Goal: Task Accomplishment & Management: Manage account settings

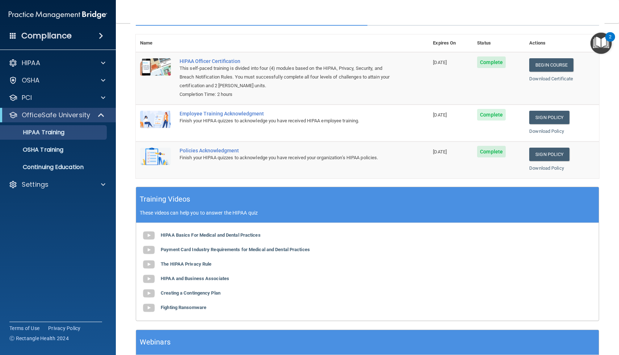
scroll to position [132, 0]
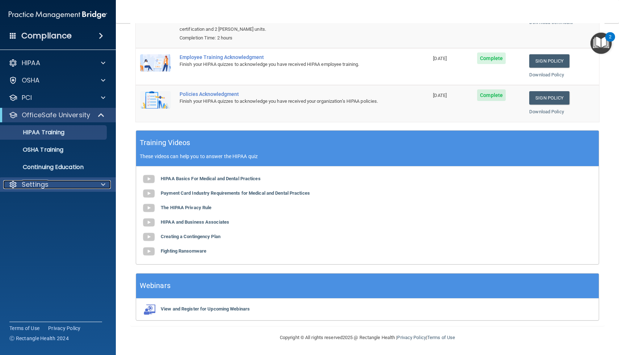
click at [64, 184] on div "Settings" at bounding box center [48, 184] width 90 height 9
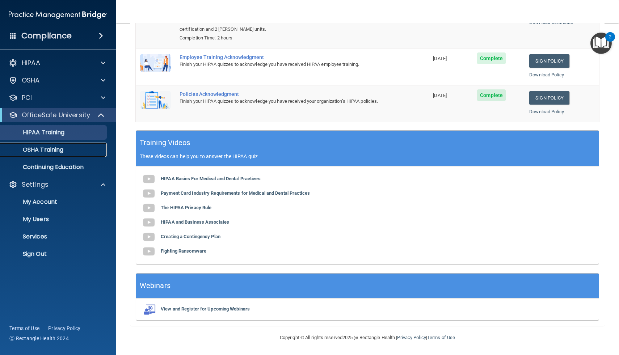
click at [51, 151] on p "OSHA Training" at bounding box center [34, 149] width 59 height 7
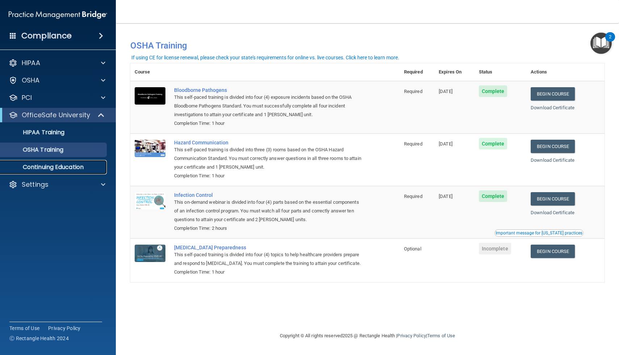
click at [72, 166] on p "Continuing Education" at bounding box center [54, 167] width 99 height 7
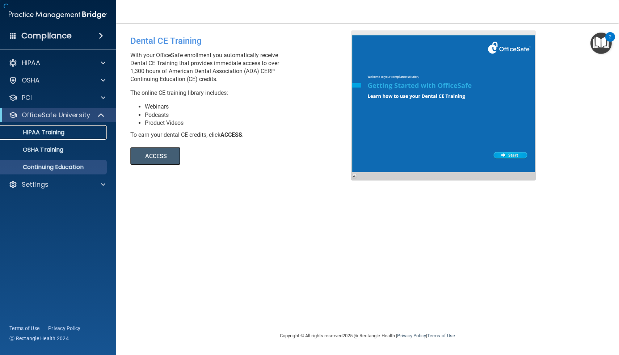
click at [66, 131] on div "HIPAA Training" at bounding box center [54, 132] width 99 height 7
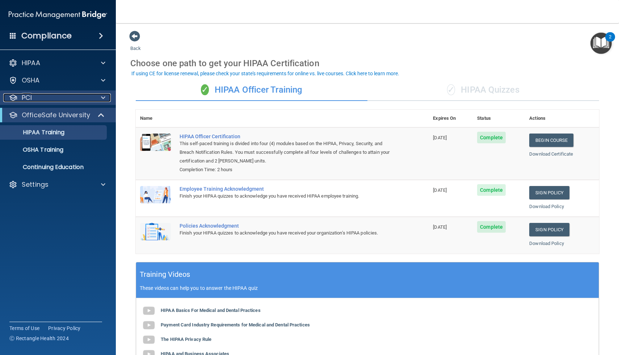
click at [39, 98] on div "PCI" at bounding box center [48, 97] width 90 height 9
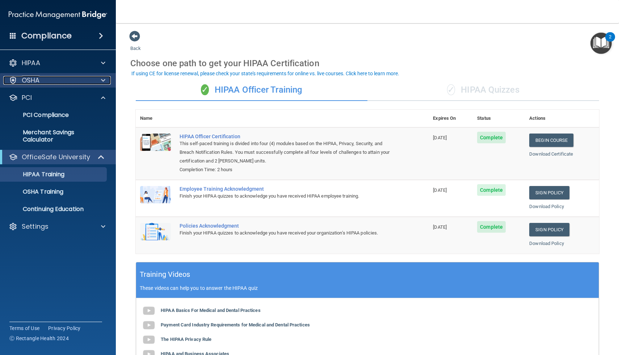
click at [49, 84] on div "OSHA" at bounding box center [48, 80] width 90 height 9
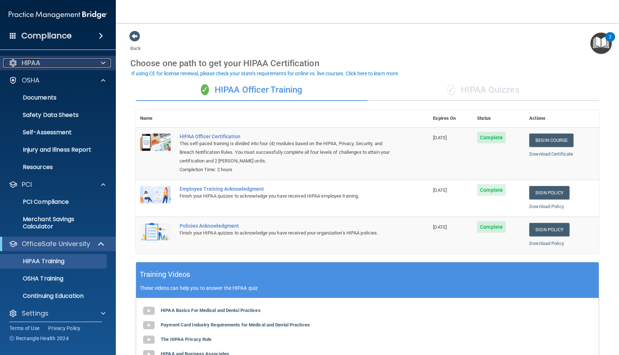
click at [58, 62] on div "HIPAA" at bounding box center [48, 63] width 90 height 9
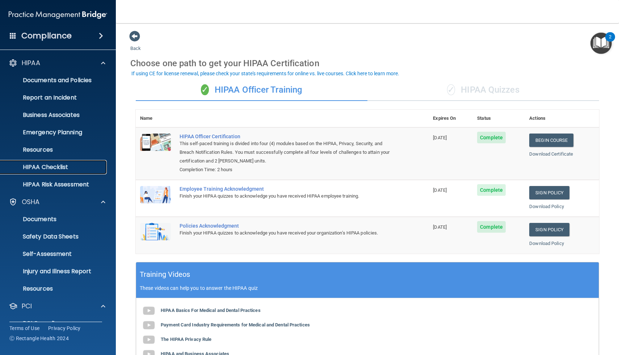
click at [47, 165] on p "HIPAA Checklist" at bounding box center [54, 167] width 99 height 7
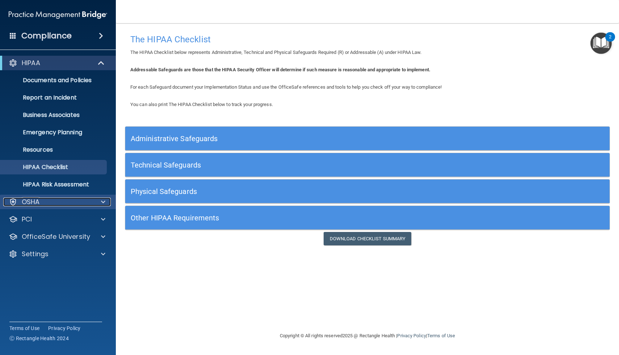
click at [62, 203] on div "OSHA" at bounding box center [48, 202] width 90 height 9
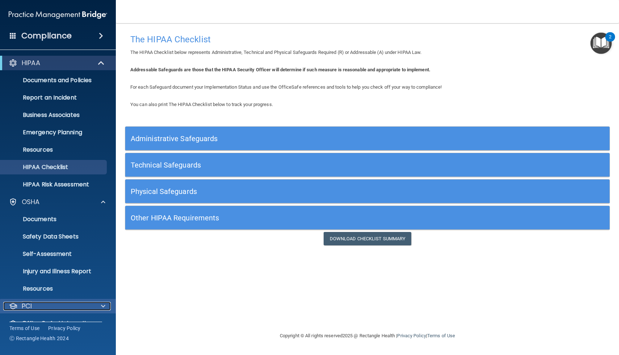
click at [50, 305] on div "PCI" at bounding box center [48, 306] width 90 height 9
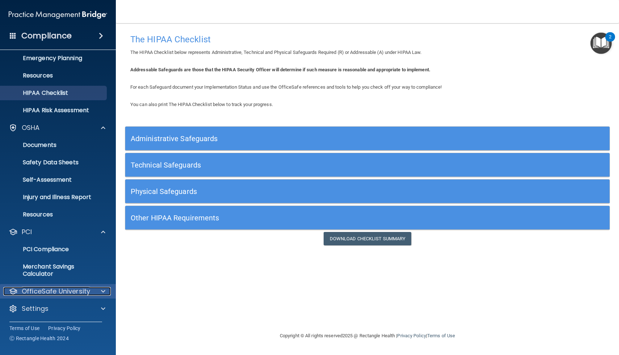
click at [55, 292] on p "OfficeSafe University" at bounding box center [56, 291] width 68 height 9
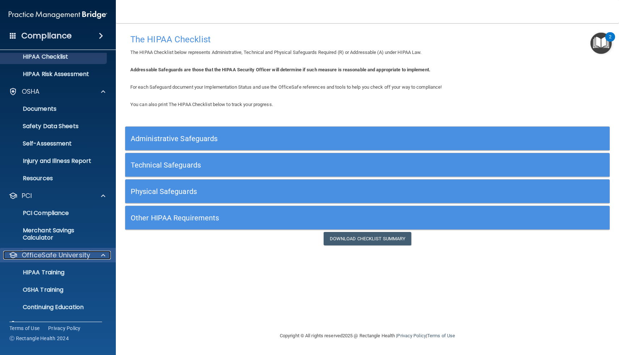
scroll to position [126, 0]
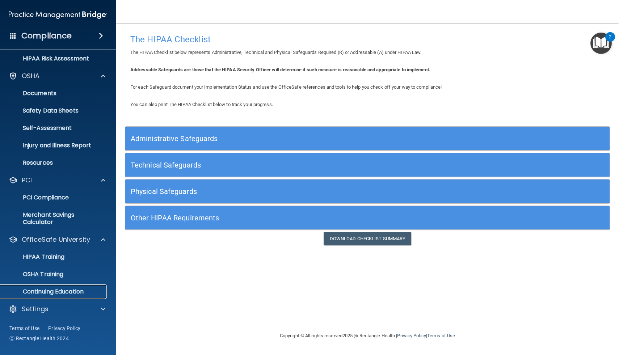
click at [51, 294] on p "Continuing Education" at bounding box center [54, 291] width 99 height 7
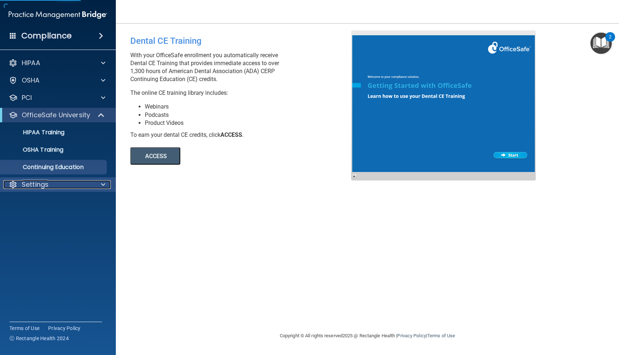
click at [42, 186] on p "Settings" at bounding box center [35, 184] width 27 height 9
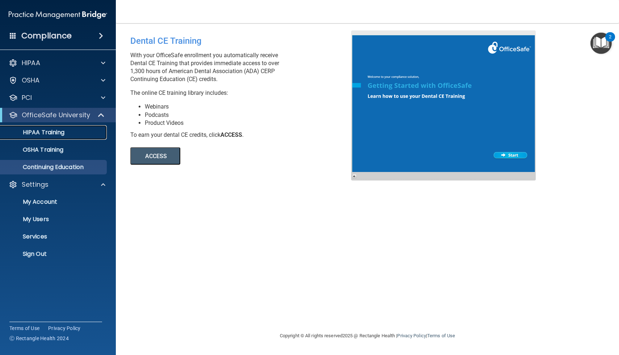
click at [50, 133] on p "HIPAA Training" at bounding box center [35, 132] width 60 height 7
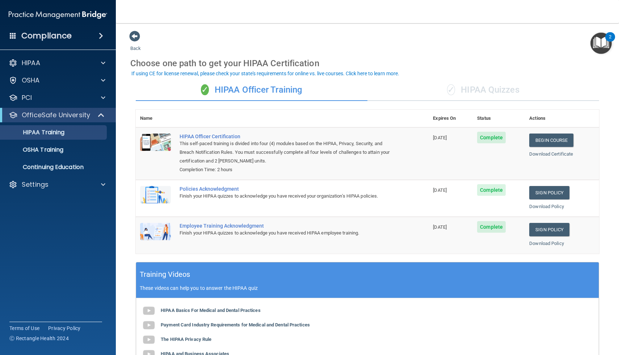
click at [597, 39] on img "Open Resource Center, 2 new notifications" at bounding box center [600, 43] width 21 height 21
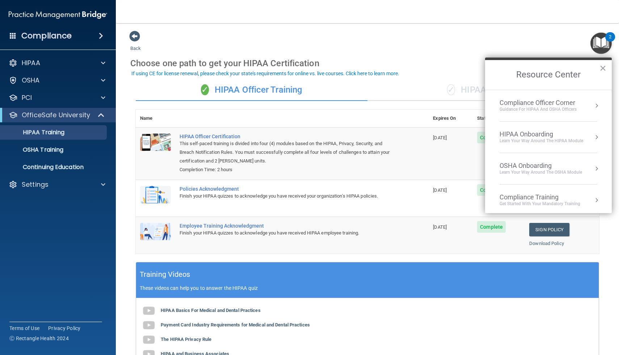
click at [544, 139] on div "Learn Your Way around the HIPAA module" at bounding box center [541, 141] width 84 height 6
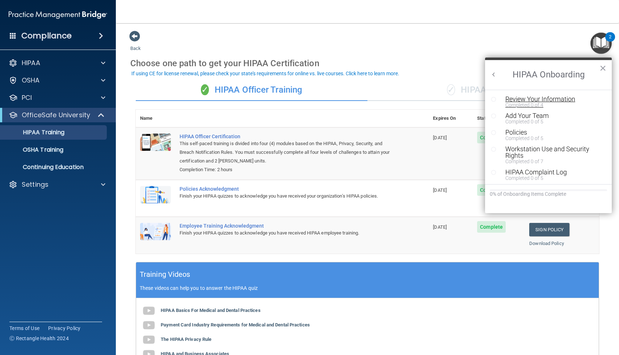
click at [532, 102] on div "Completed 0 of 4" at bounding box center [553, 104] width 97 height 5
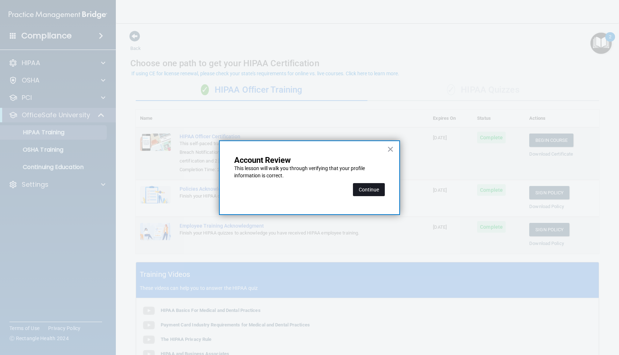
click at [374, 191] on button "Continue" at bounding box center [369, 189] width 32 height 13
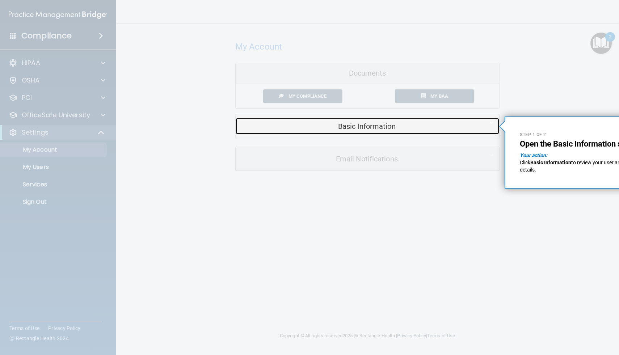
click at [384, 126] on h5 "Basic Information" at bounding box center [356, 126] width 231 height 8
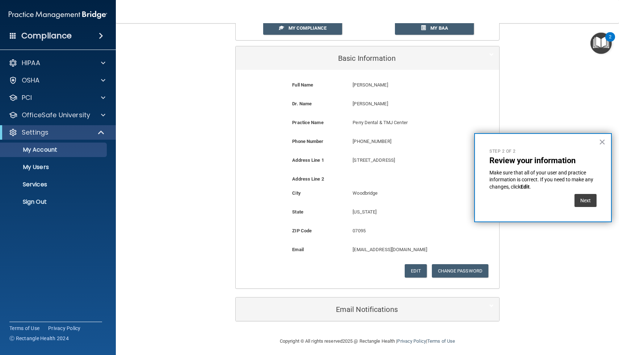
scroll to position [72, 0]
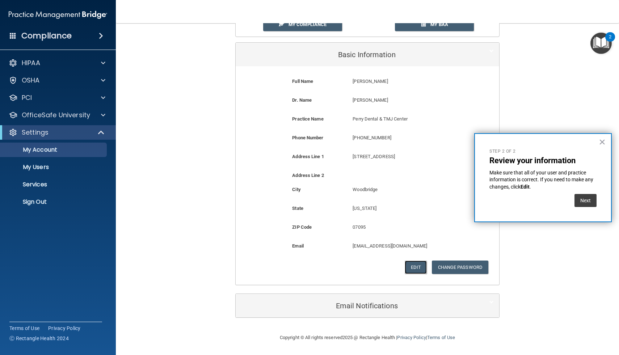
click at [415, 268] on button "Edit" at bounding box center [416, 267] width 22 height 13
select select "30"
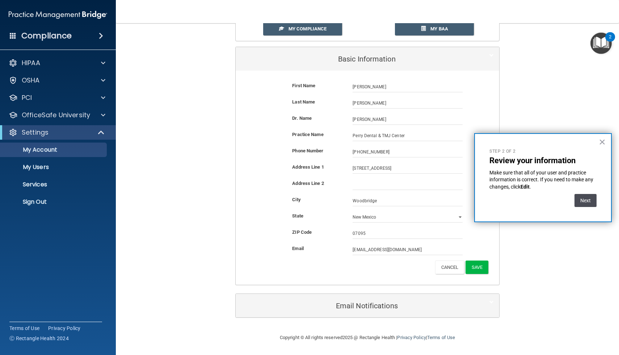
click at [586, 197] on button "Next" at bounding box center [585, 200] width 22 height 13
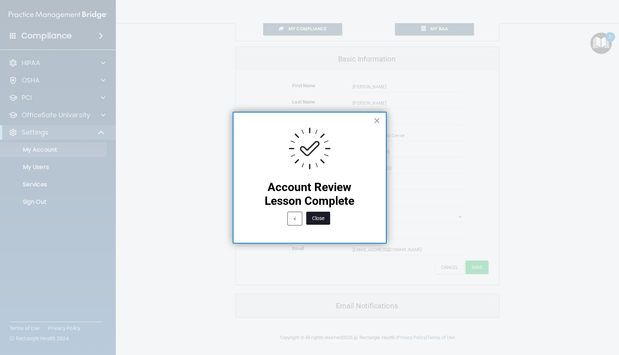
click at [319, 219] on button "Close" at bounding box center [318, 218] width 24 height 13
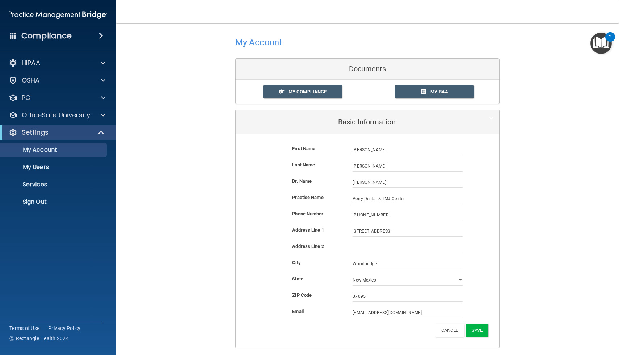
scroll to position [0, 0]
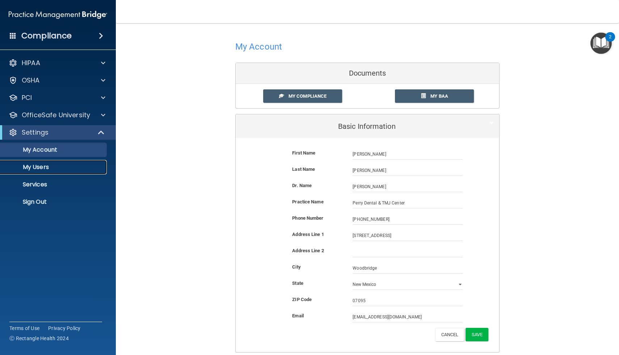
click at [38, 169] on p "My Users" at bounding box center [54, 167] width 99 height 7
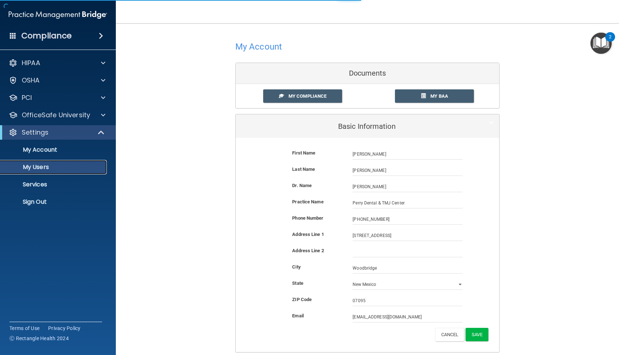
select select "20"
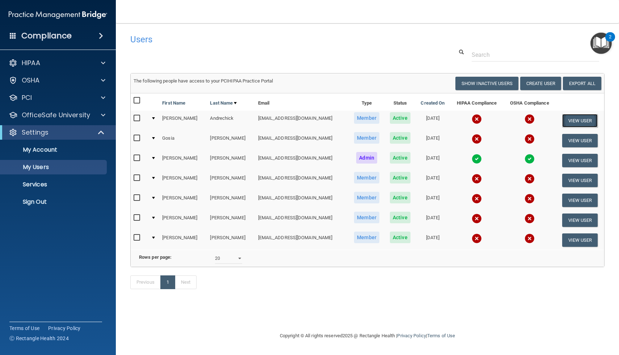
click at [569, 122] on button "View User" at bounding box center [580, 120] width 36 height 13
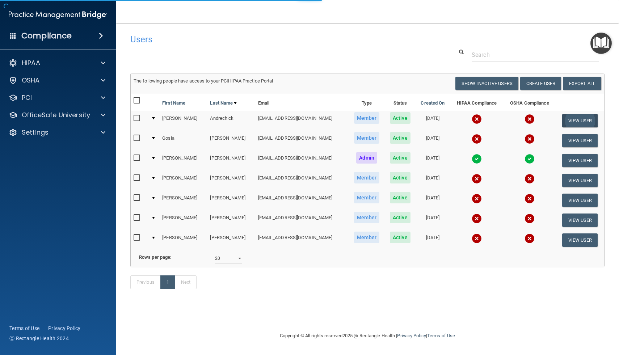
select select "practice_member"
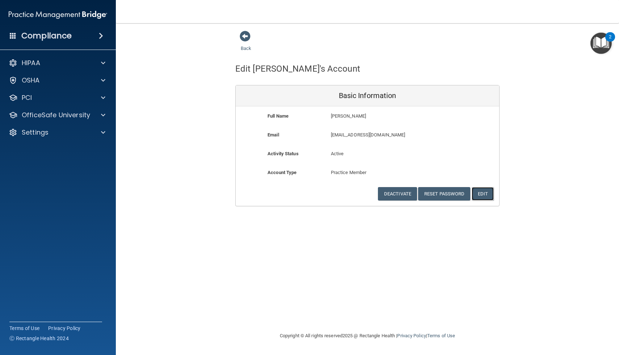
click at [483, 194] on button "Edit" at bounding box center [483, 193] width 22 height 13
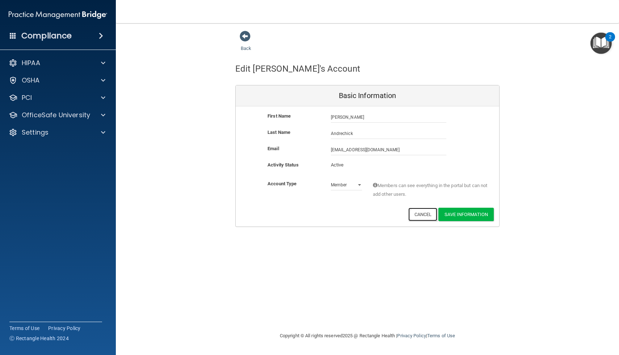
click at [423, 215] on button "Cancel" at bounding box center [422, 214] width 29 height 13
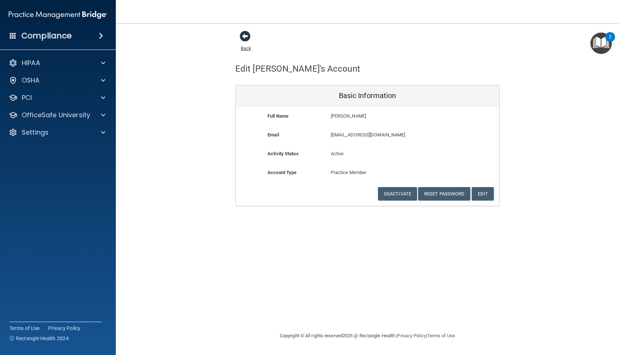
click at [248, 39] on span at bounding box center [245, 36] width 11 height 11
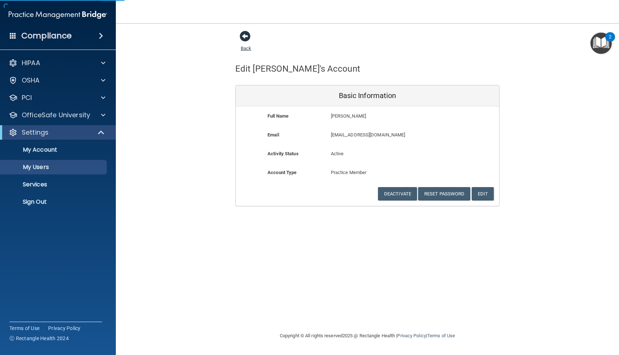
select select "20"
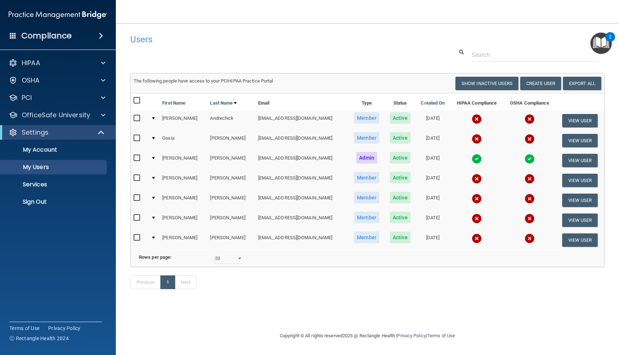
click at [138, 118] on input "checkbox" at bounding box center [138, 118] width 8 height 6
checkbox input "true"
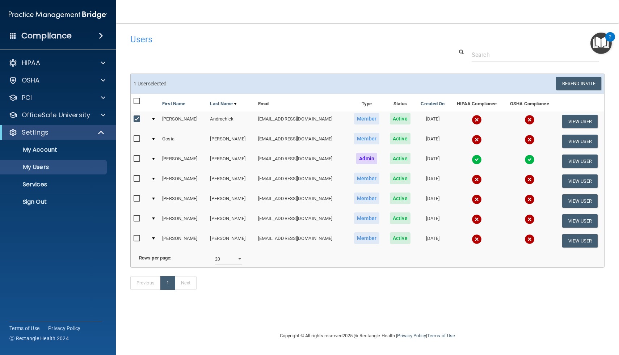
click at [135, 141] on input "checkbox" at bounding box center [138, 139] width 8 height 6
checkbox input "true"
click at [137, 199] on input "checkbox" at bounding box center [138, 199] width 8 height 6
checkbox input "true"
click at [136, 218] on input "checkbox" at bounding box center [138, 219] width 8 height 6
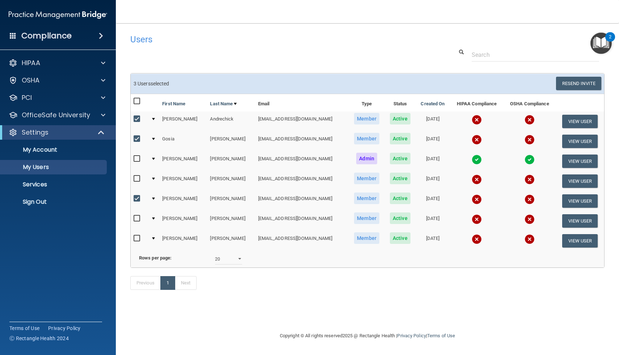
checkbox input "true"
click at [138, 177] on input "checkbox" at bounding box center [138, 179] width 8 height 6
checkbox input "true"
click at [137, 239] on input "checkbox" at bounding box center [138, 239] width 8 height 6
checkbox input "true"
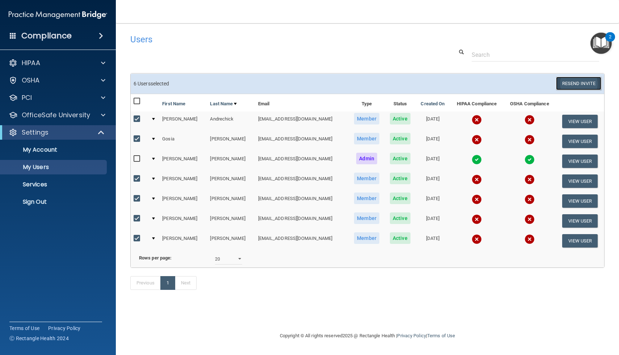
click at [578, 82] on button "Resend Invite" at bounding box center [578, 83] width 45 height 13
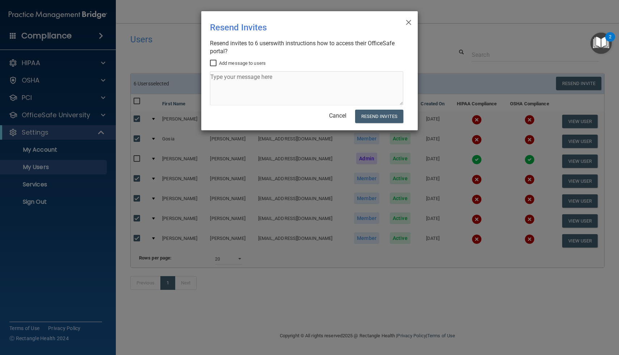
click at [228, 67] on label "Add message to users" at bounding box center [238, 63] width 56 height 9
click at [218, 66] on input "Add message to users" at bounding box center [214, 63] width 8 height 6
checkbox input "true"
click at [226, 89] on textarea at bounding box center [306, 88] width 193 height 34
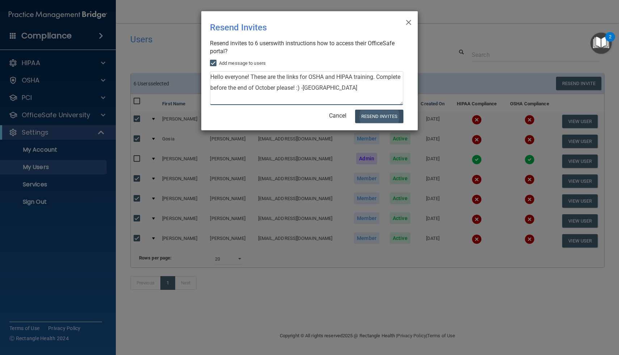
type textarea "Hello everyone! These are the links for OSHA and HIPAA training. Complete befor…"
click at [378, 117] on button "Resend Invites" at bounding box center [379, 116] width 48 height 13
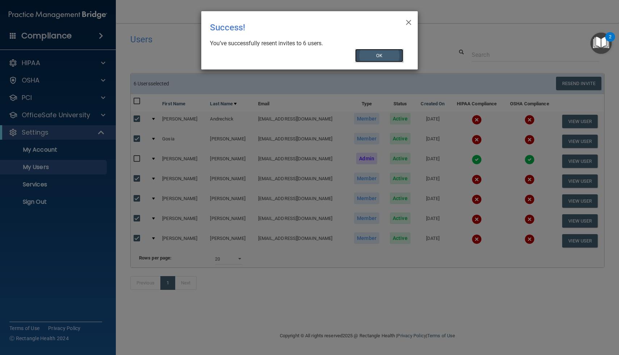
click at [380, 55] on button "OK" at bounding box center [379, 55] width 49 height 13
